Goal: Navigation & Orientation: Find specific page/section

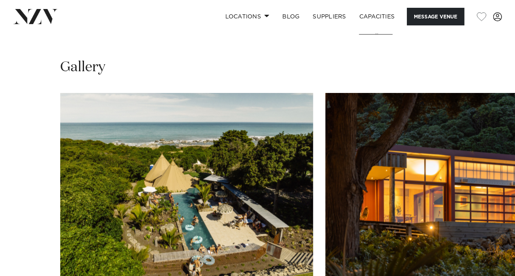
scroll to position [758, 0]
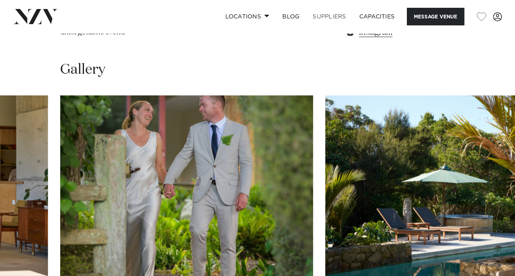
click at [337, 14] on link "SUPPLIERS" at bounding box center [329, 17] width 46 height 18
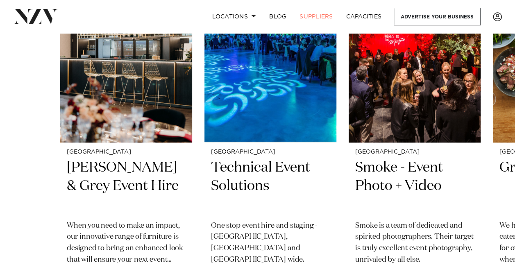
scroll to position [351, 0]
